Goal: Check status: Check status

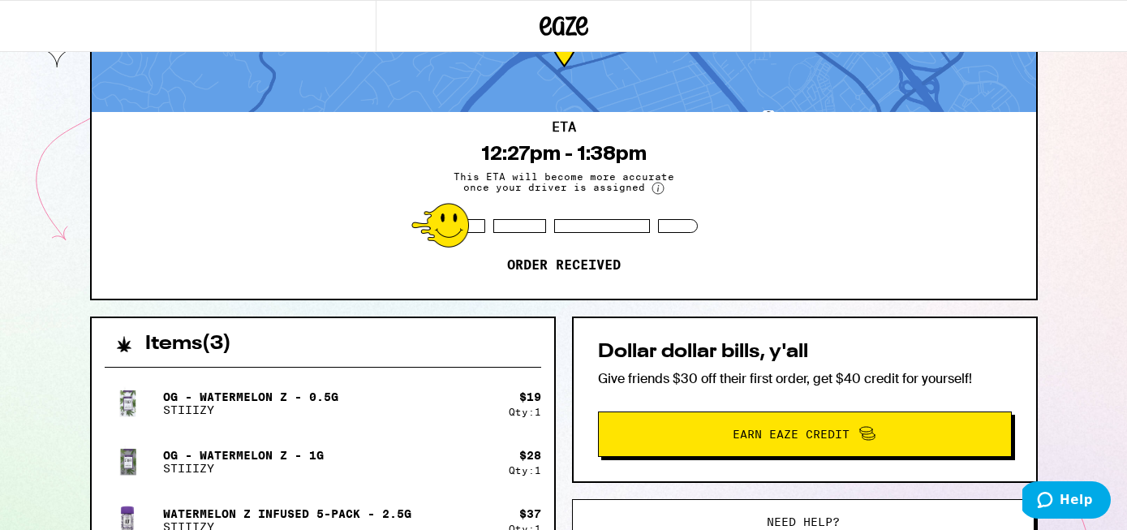
scroll to position [157, 0]
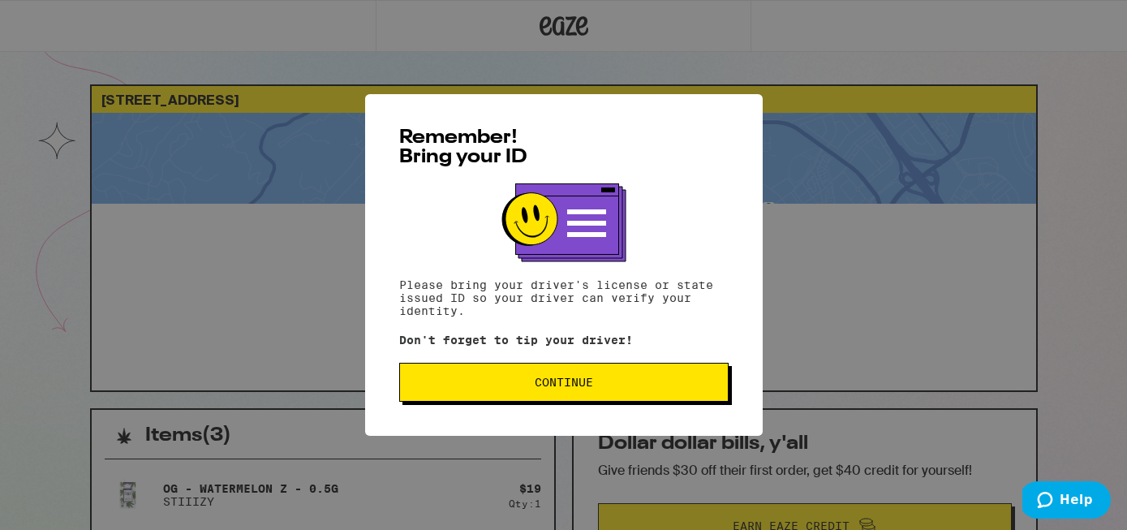
click at [502, 387] on span "Continue" at bounding box center [564, 382] width 302 height 11
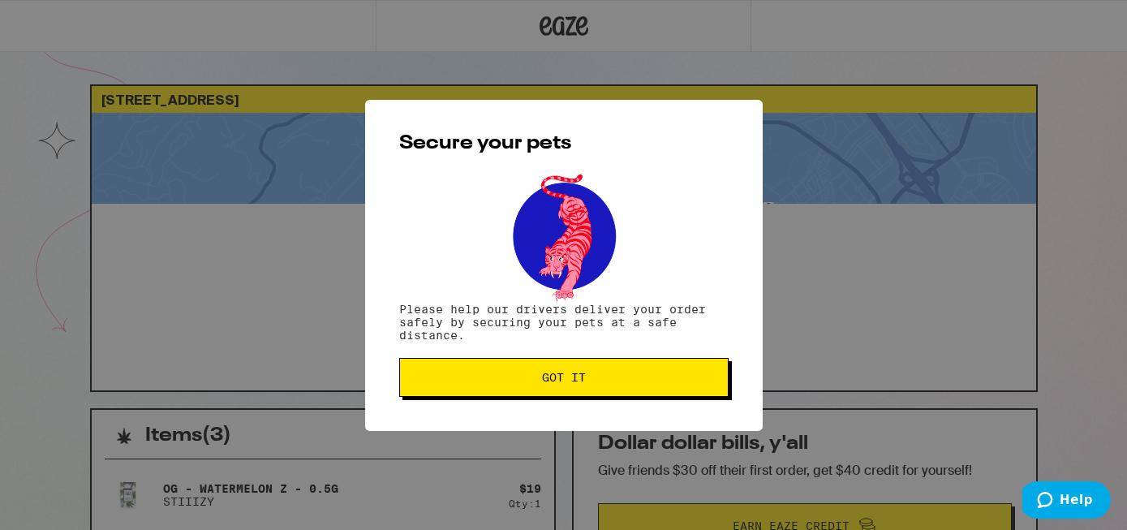
click at [526, 381] on span "Got it" at bounding box center [564, 377] width 302 height 11
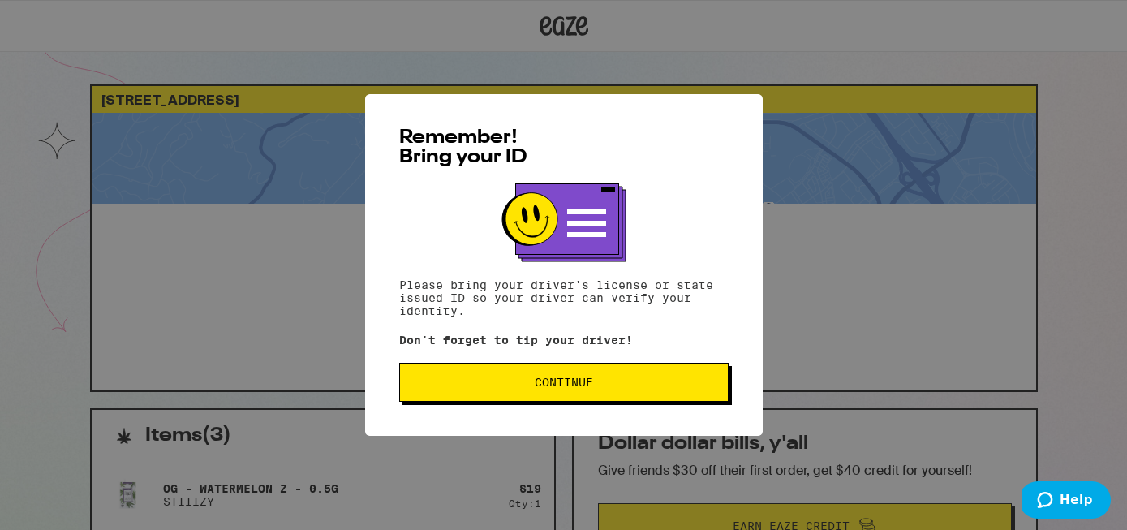
click at [499, 375] on button "Continue" at bounding box center [563, 382] width 329 height 39
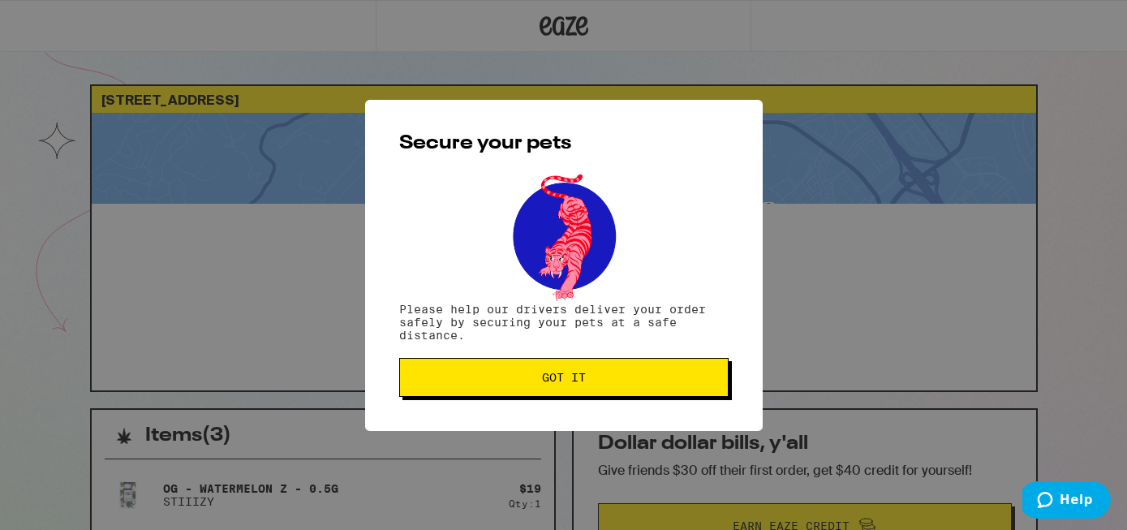
click at [499, 375] on span "Got it" at bounding box center [564, 377] width 302 height 11
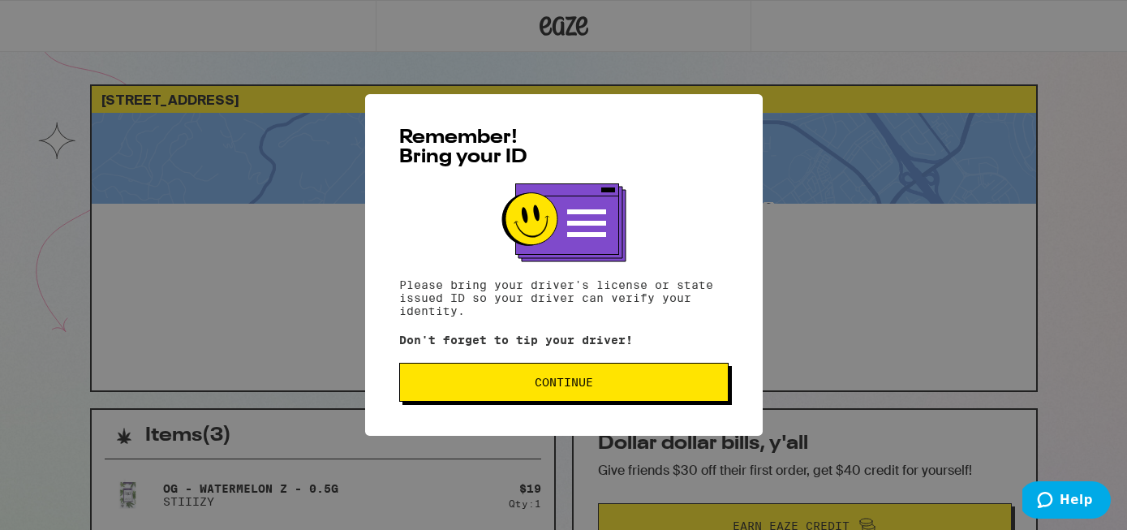
click at [592, 372] on button "Continue" at bounding box center [563, 382] width 329 height 39
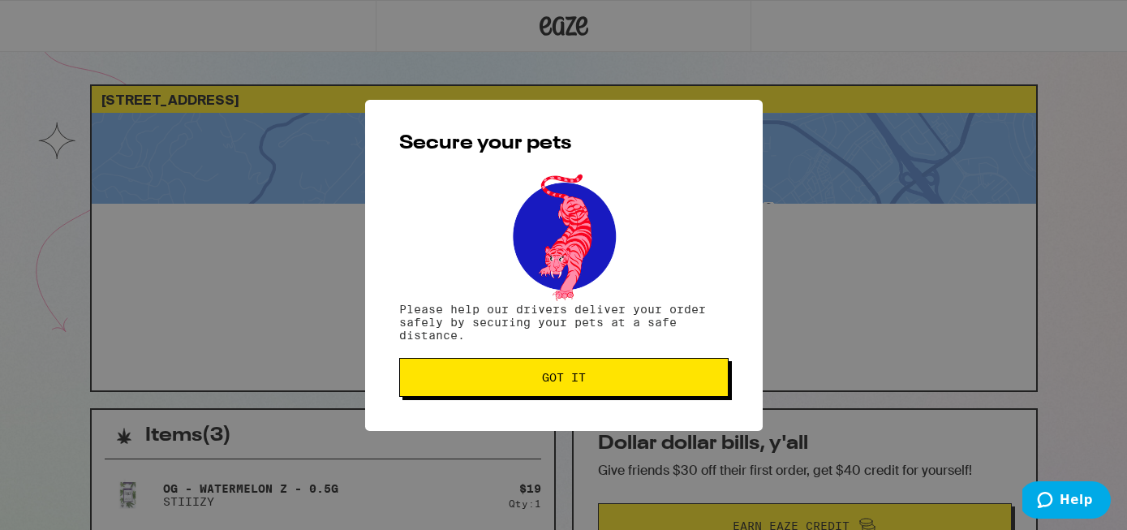
click at [592, 372] on button "Got it" at bounding box center [563, 377] width 329 height 39
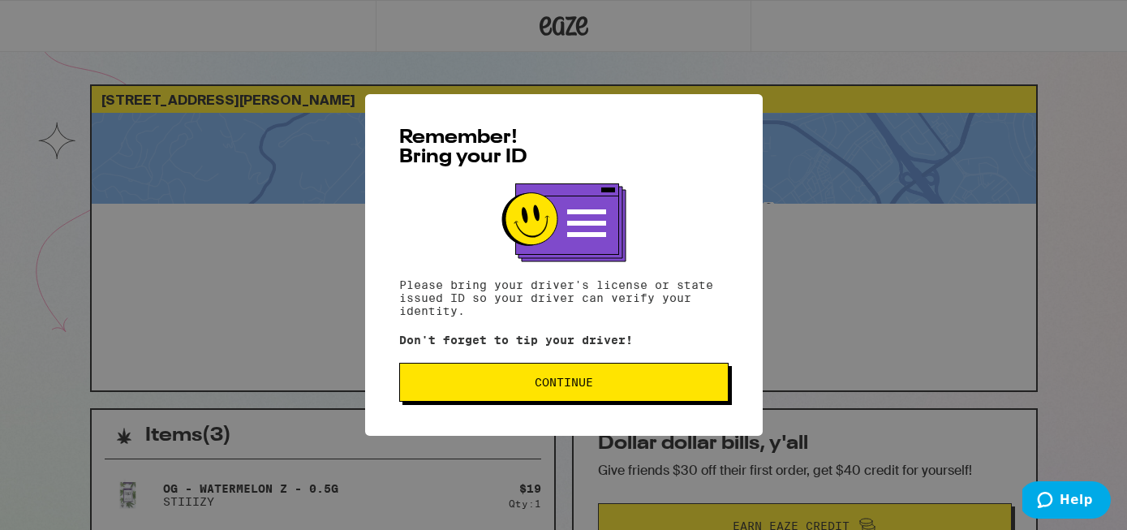
click at [622, 364] on div "Remember! Bring your ID Please bring your driver's license or state issued ID s…" at bounding box center [564, 265] width 398 height 342
click at [620, 372] on button "Continue" at bounding box center [563, 382] width 329 height 39
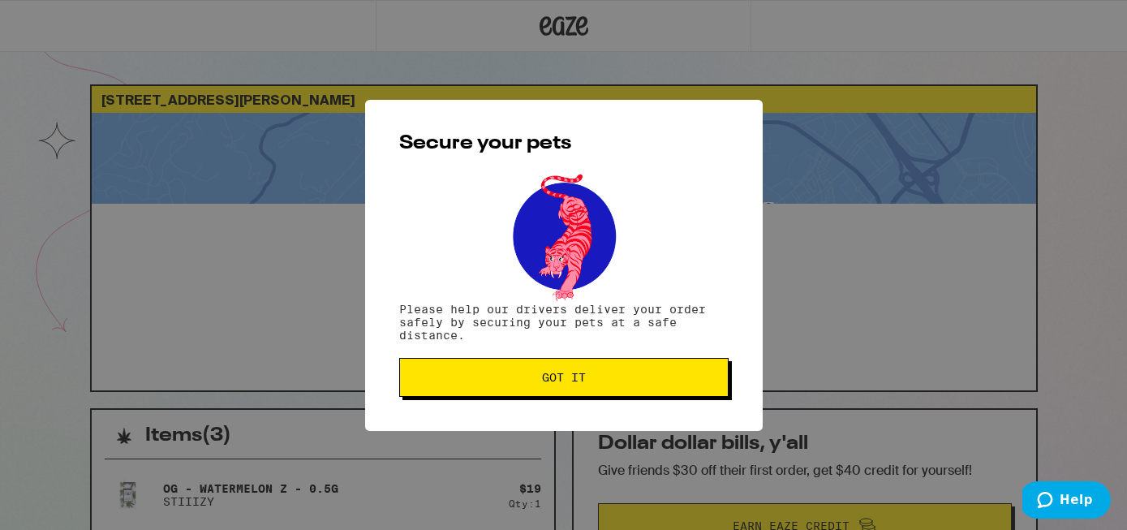
click at [620, 372] on button "Got it" at bounding box center [563, 377] width 329 height 39
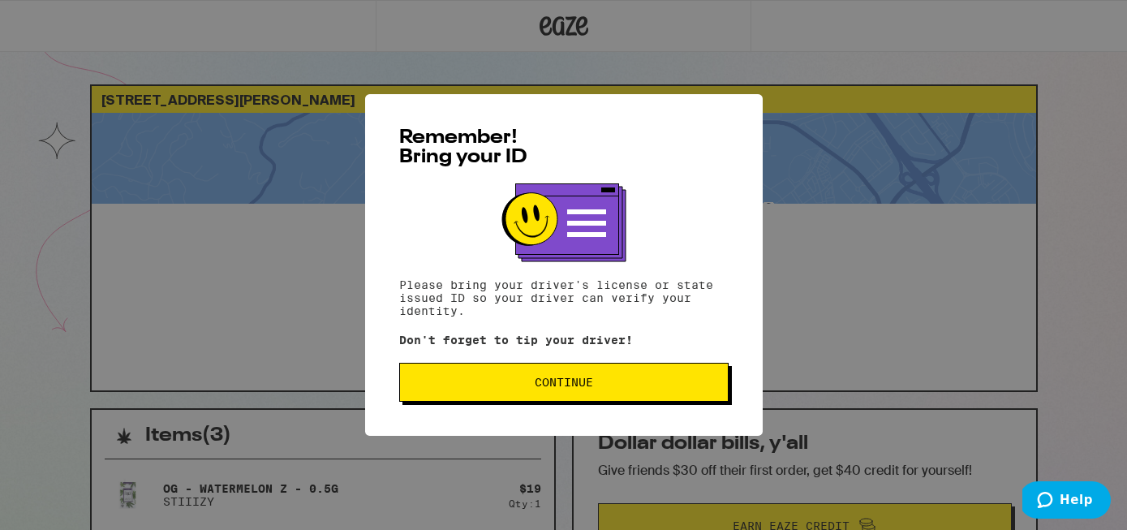
click at [538, 385] on span "Continue" at bounding box center [564, 382] width 58 height 11
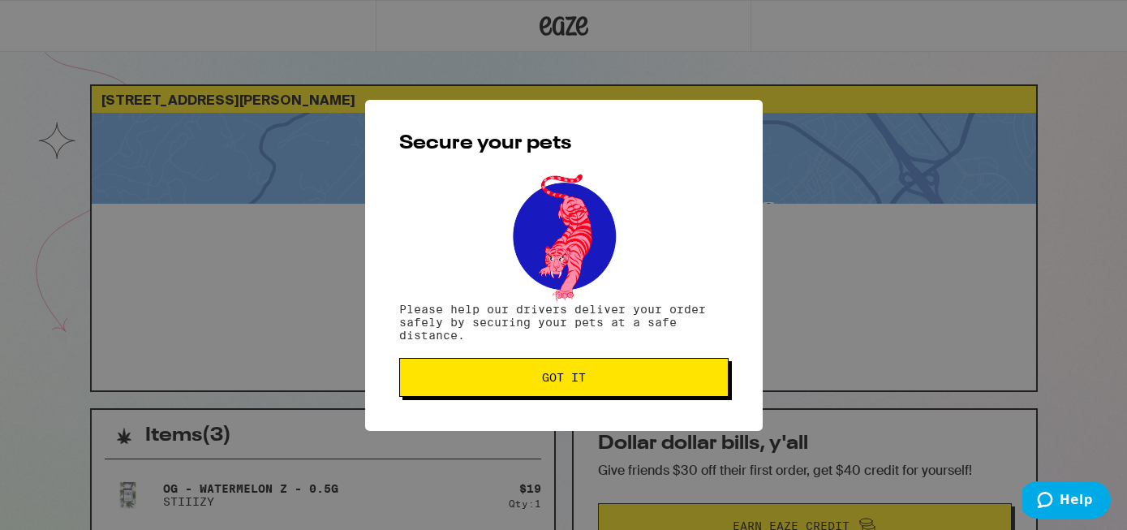
click at [536, 383] on span "Got it" at bounding box center [564, 377] width 302 height 11
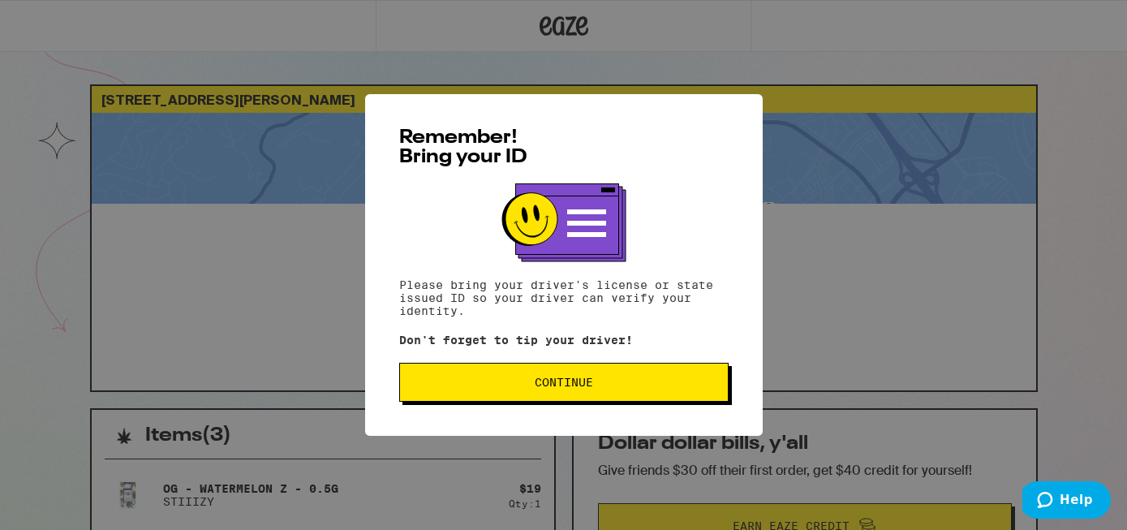
click at [642, 385] on span "Continue" at bounding box center [564, 382] width 302 height 11
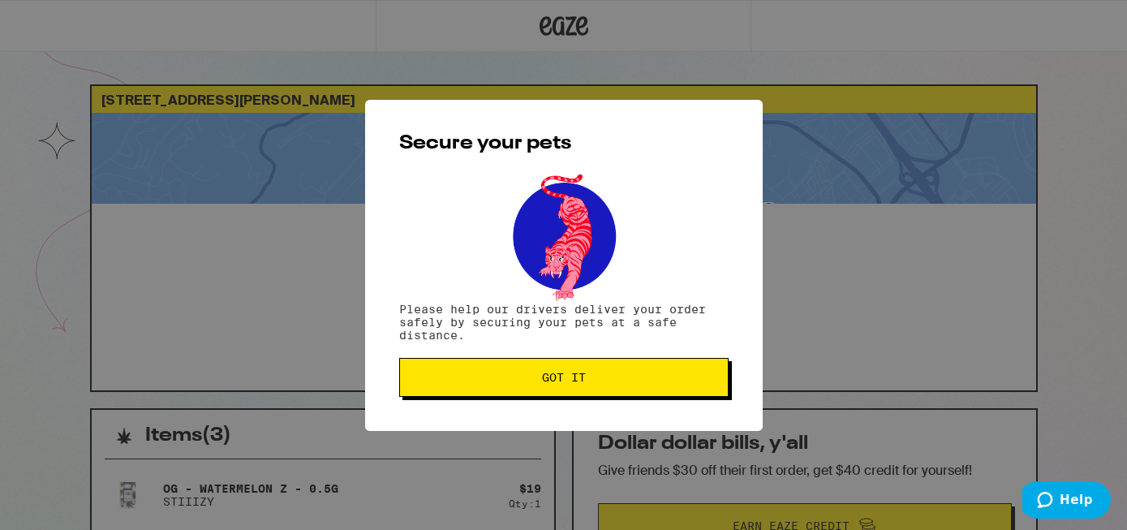
click at [642, 385] on button "Got it" at bounding box center [563, 377] width 329 height 39
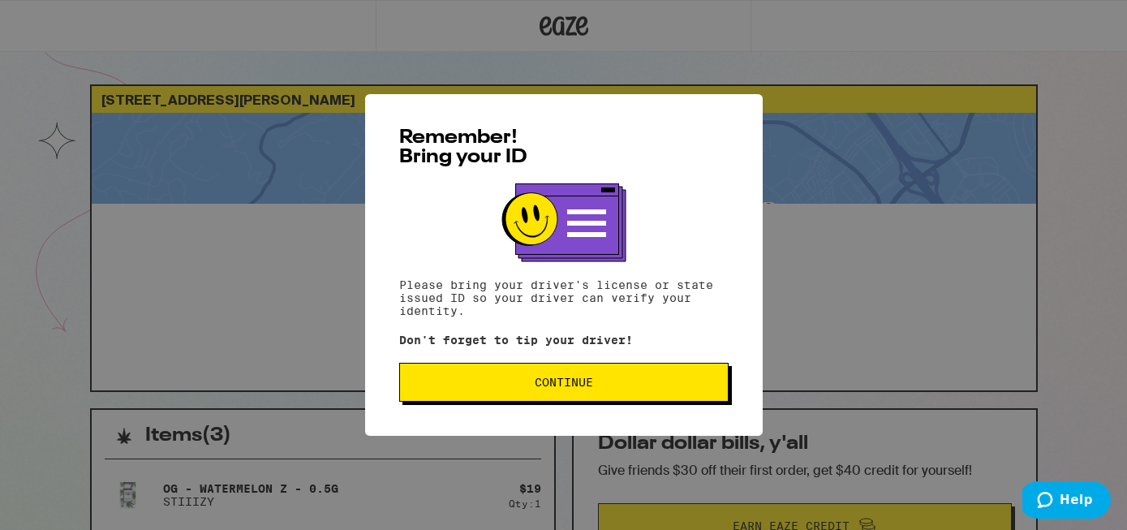
click at [497, 412] on div "Remember! Bring your ID Please bring your driver's license or state issued ID s…" at bounding box center [564, 265] width 398 height 342
click at [502, 394] on button "Continue" at bounding box center [563, 382] width 329 height 39
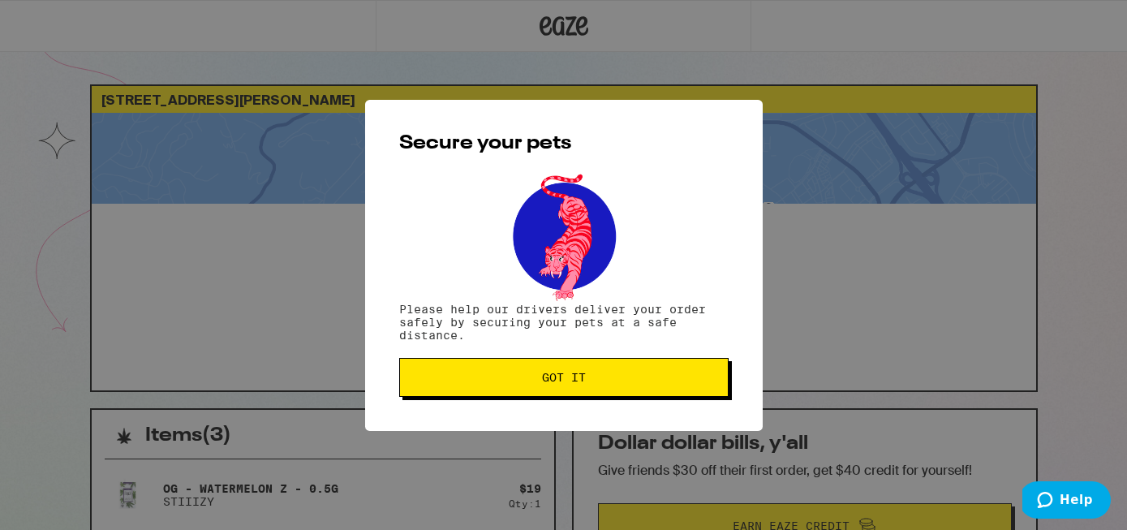
click at [502, 394] on button "Got it" at bounding box center [563, 377] width 329 height 39
